Goal: Browse casually

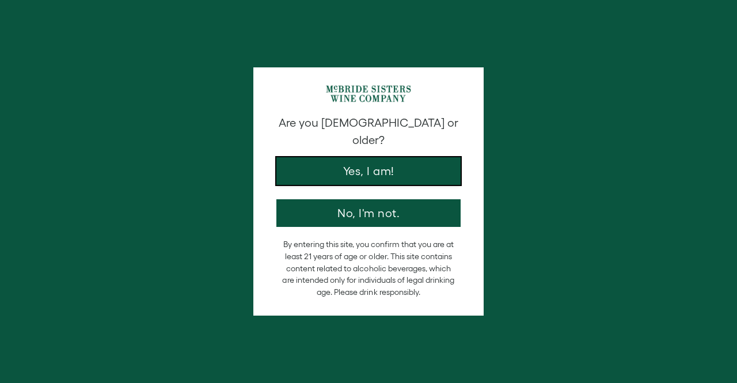
click at [361, 164] on button "Yes, I am!" at bounding box center [368, 171] width 184 height 28
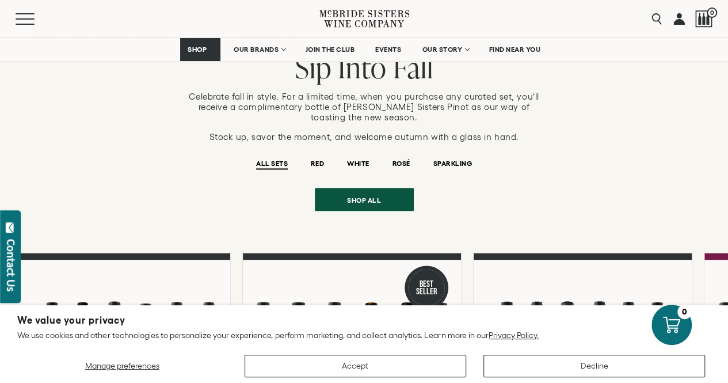
scroll to position [897, 0]
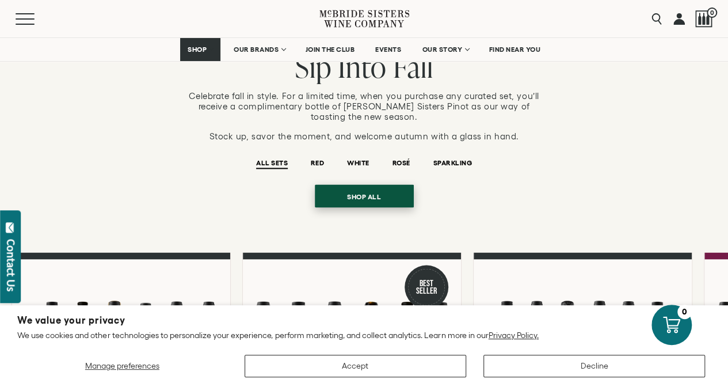
click at [369, 185] on span "Shop all" at bounding box center [364, 196] width 74 height 22
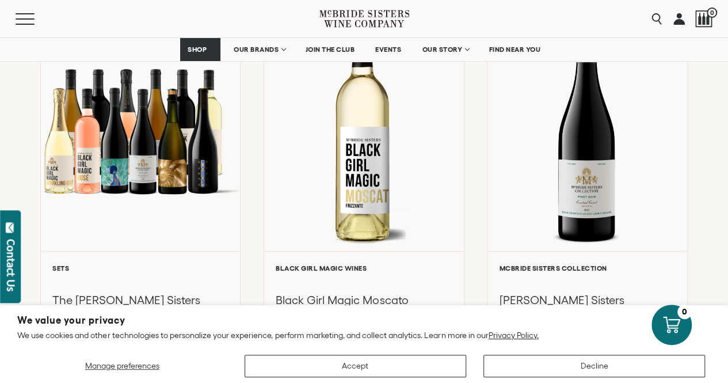
scroll to position [198, 0]
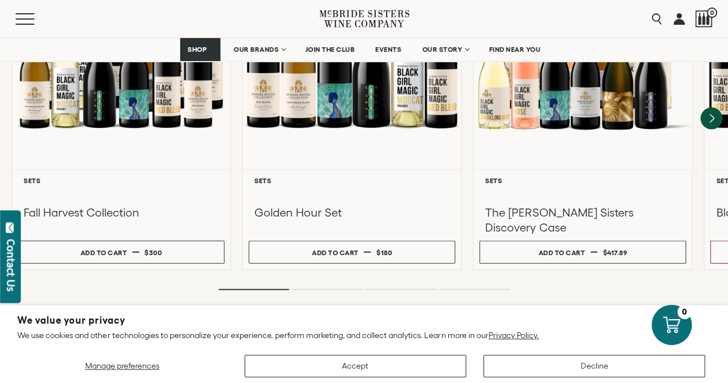
scroll to position [1208, 0]
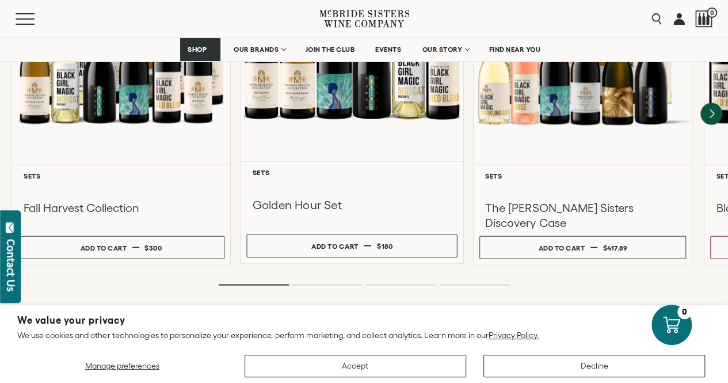
click at [317, 180] on div at bounding box center [352, 186] width 199 height 13
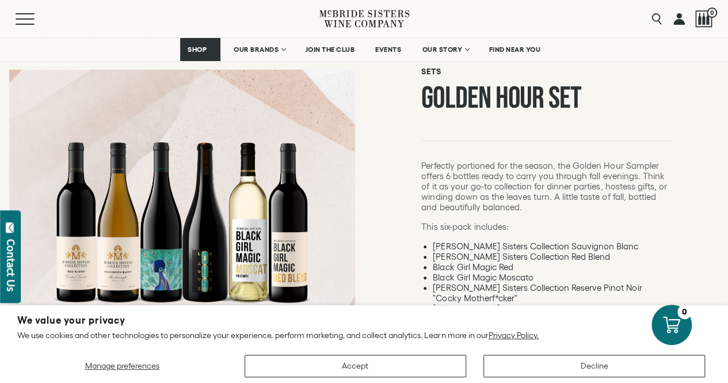
scroll to position [81, 0]
click at [385, 50] on span "EVENTS" at bounding box center [388, 49] width 26 height 8
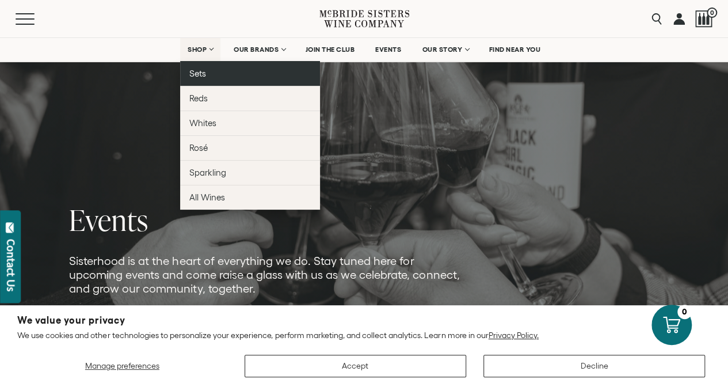
click at [198, 72] on span "Sets" at bounding box center [197, 74] width 17 height 10
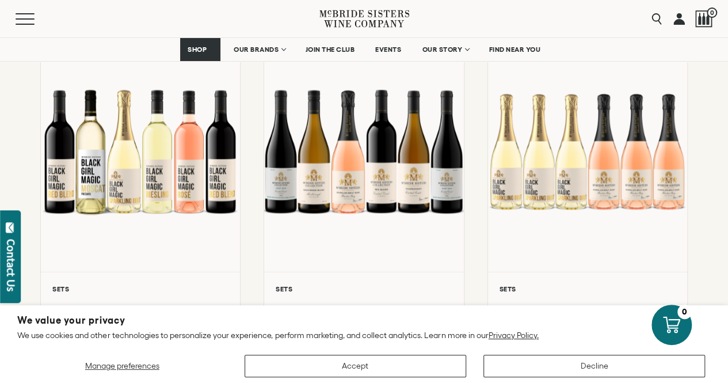
scroll to position [917, 0]
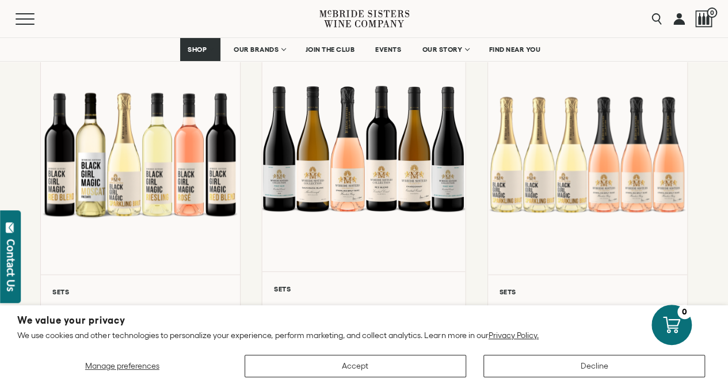
click at [283, 218] on div at bounding box center [364, 148] width 203 height 245
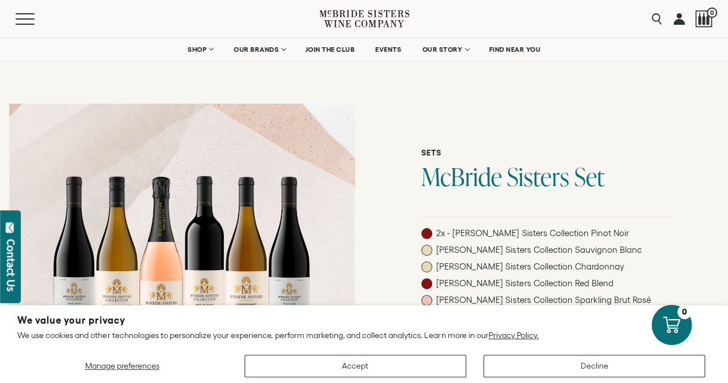
click at [369, 14] on icon at bounding box center [365, 18] width 90 height 33
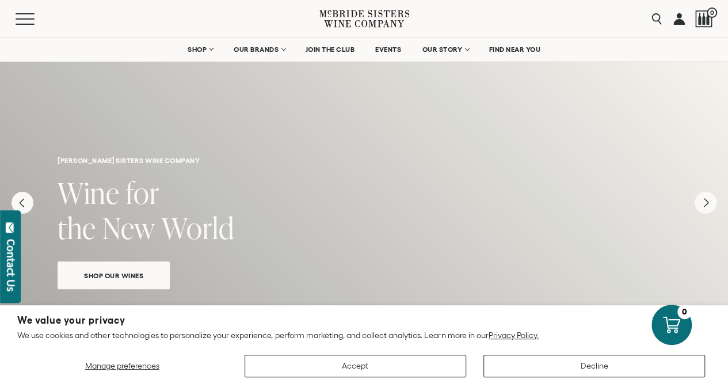
scroll to position [1, 0]
